Goal: Information Seeking & Learning: Find specific fact

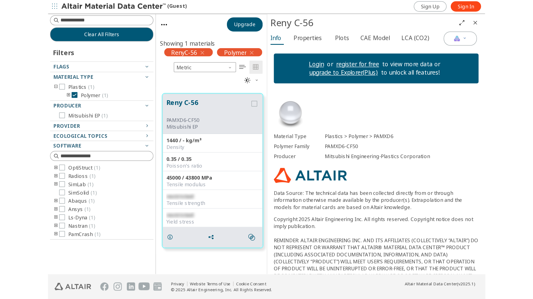
scroll to position [243, 190]
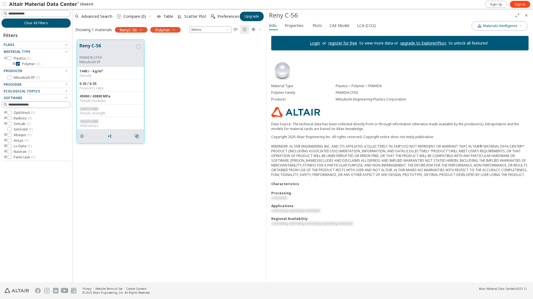
click at [91, 112] on div "Tensile strength" at bounding box center [110, 113] width 62 height 4
click at [87, 111] on span "restricted" at bounding box center [88, 109] width 18 height 5
click at [84, 104] on div "45000 / 43800 MPa Tensile modulus" at bounding box center [110, 98] width 67 height 13
click at [92, 107] on div "restricted Tensile strength" at bounding box center [110, 111] width 67 height 13
drag, startPoint x: 93, startPoint y: 107, endPoint x: 100, endPoint y: 107, distance: 7.5
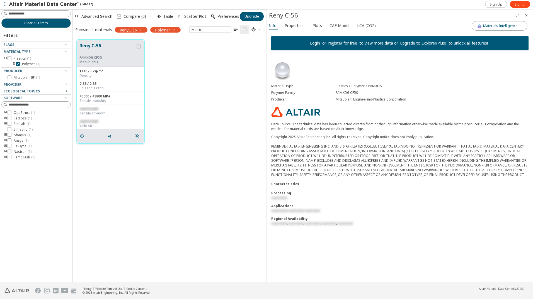
click at [95, 107] on div "restricted Tensile strength" at bounding box center [110, 111] width 67 height 13
click at [100, 107] on div "restricted" at bounding box center [110, 109] width 62 height 4
click at [286, 26] on span "Properties" at bounding box center [294, 25] width 19 height 9
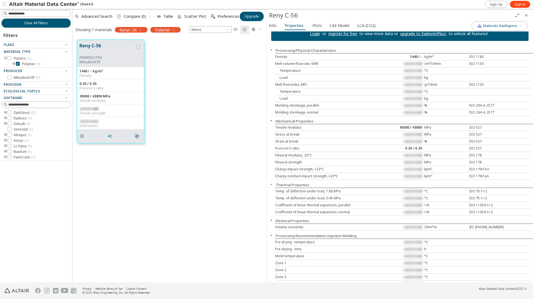
scroll to position [0, 0]
